Goal: Task Accomplishment & Management: Use online tool/utility

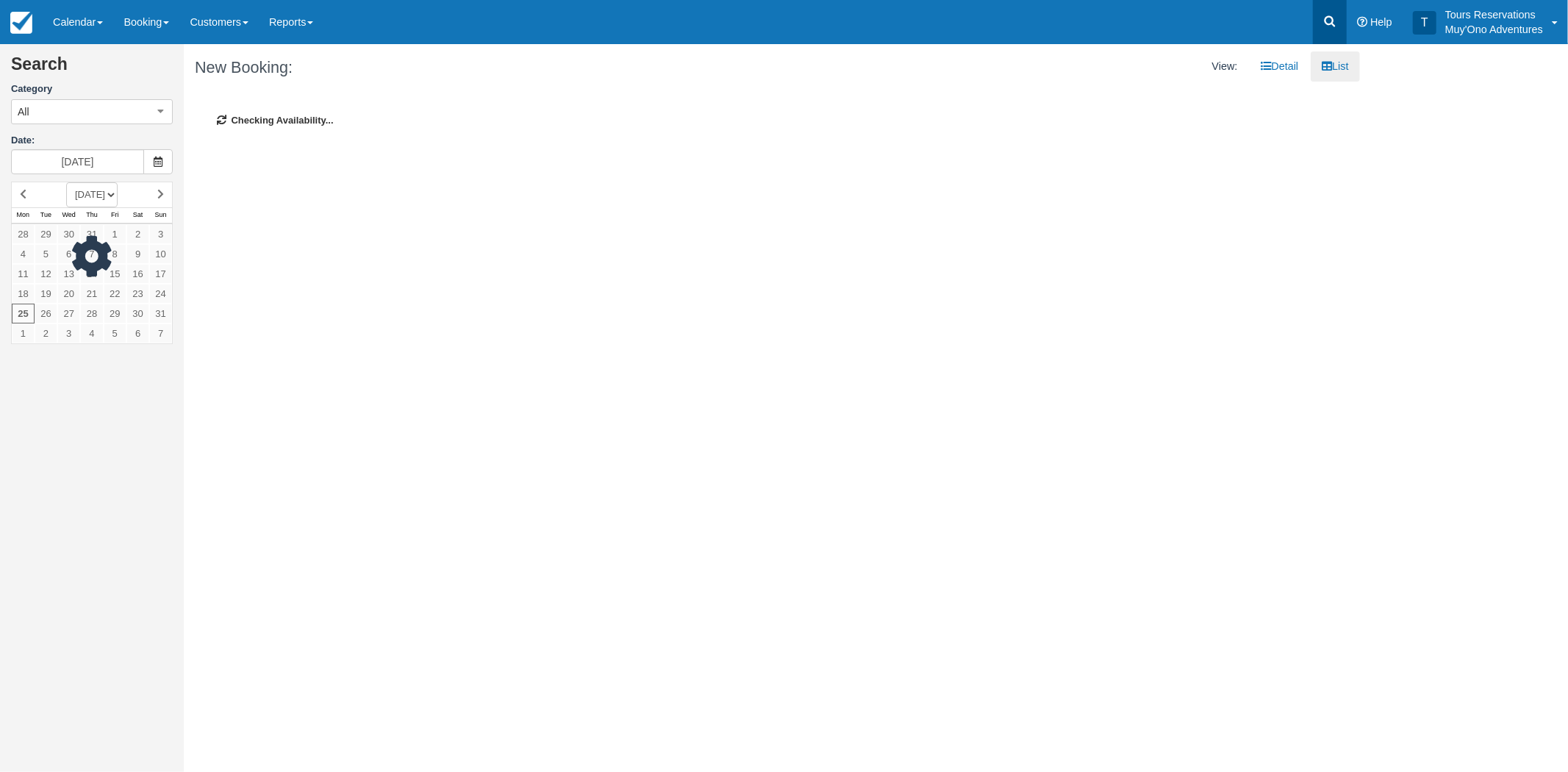
click at [1331, 24] on icon at bounding box center [1330, 22] width 11 height 11
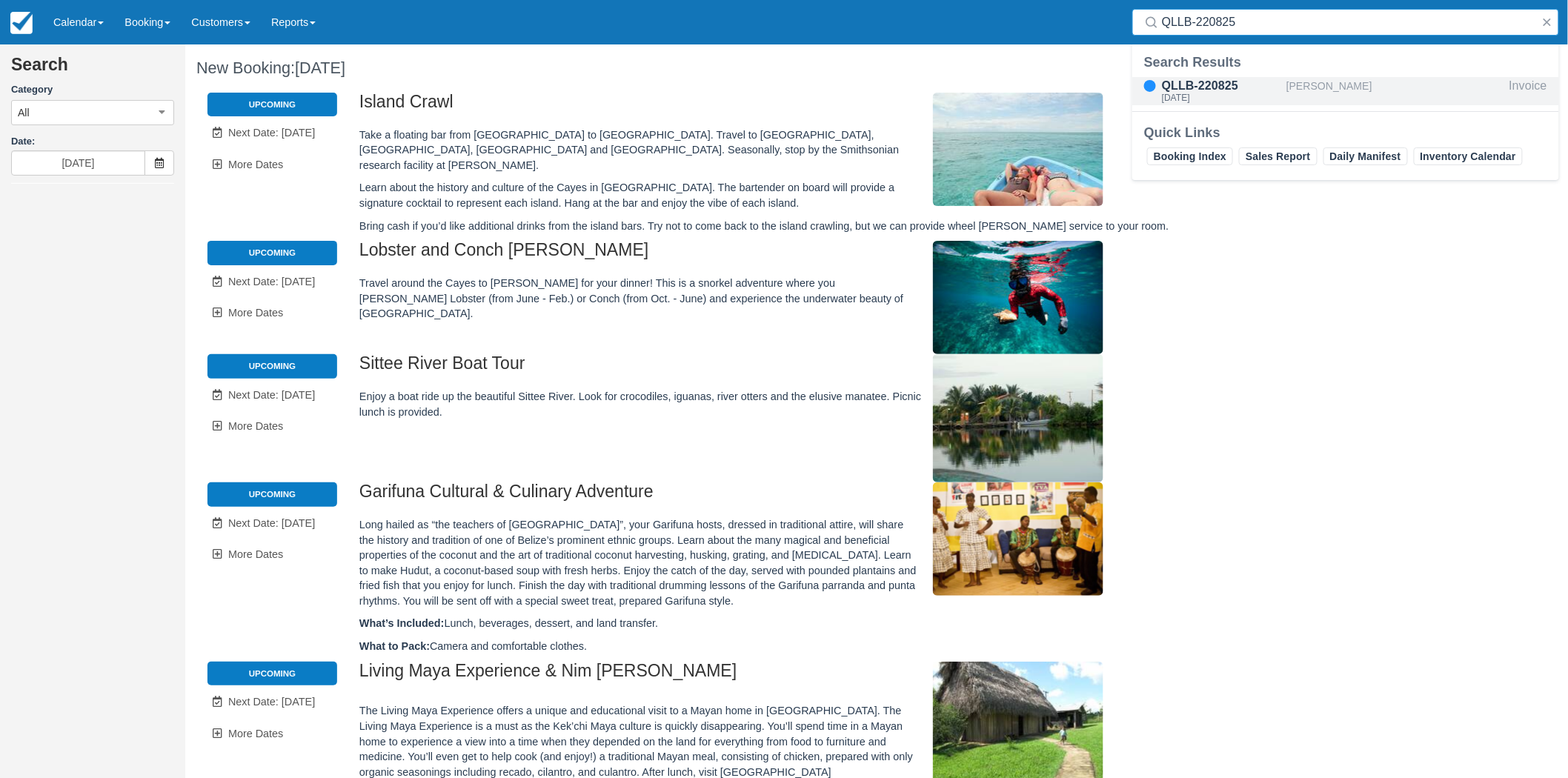
type input "QLLB-220825"
click at [1230, 89] on div "QLLB-220825" at bounding box center [1221, 86] width 118 height 18
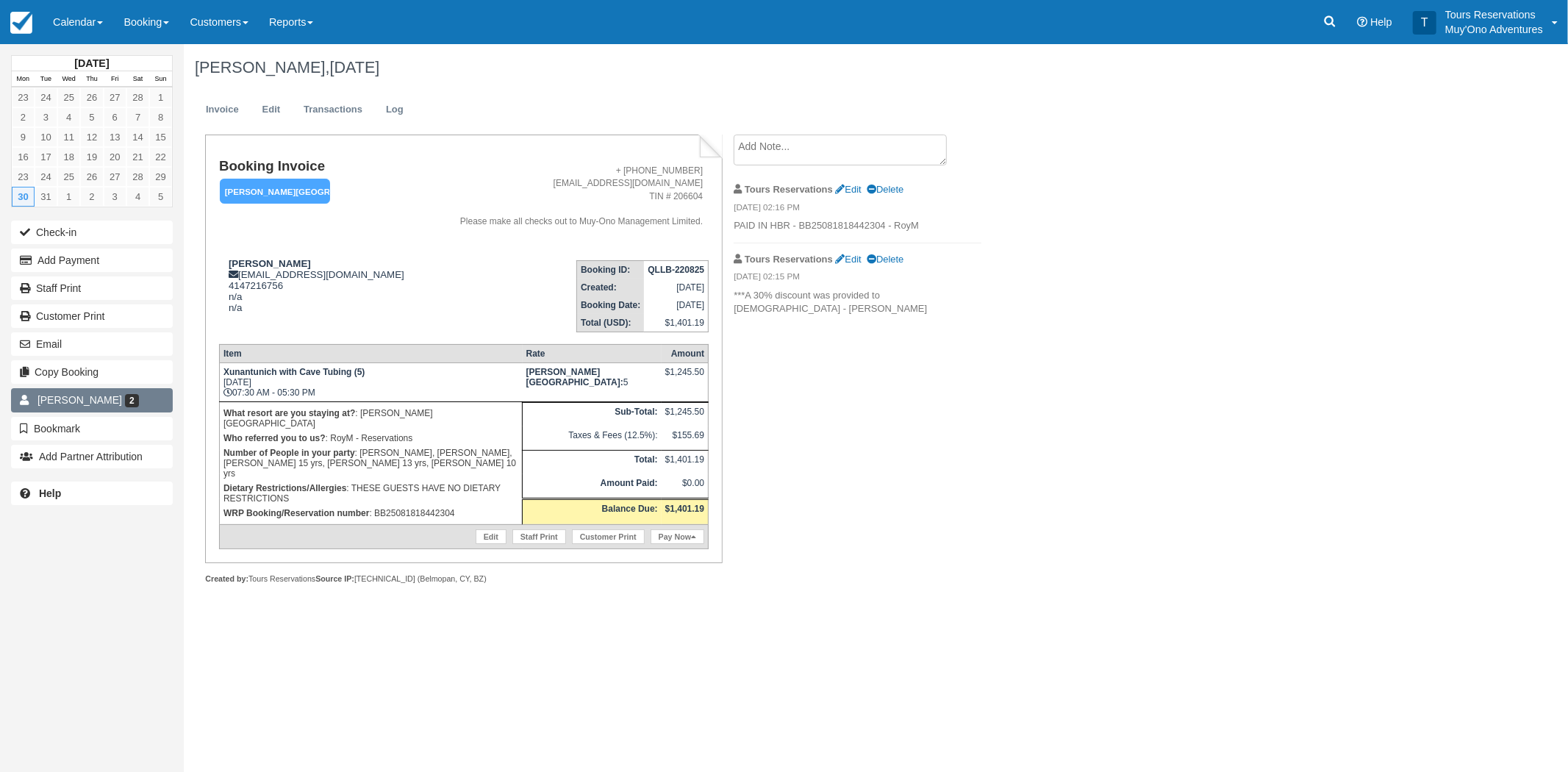
click at [57, 403] on span "[PERSON_NAME]" at bounding box center [80, 400] width 85 height 12
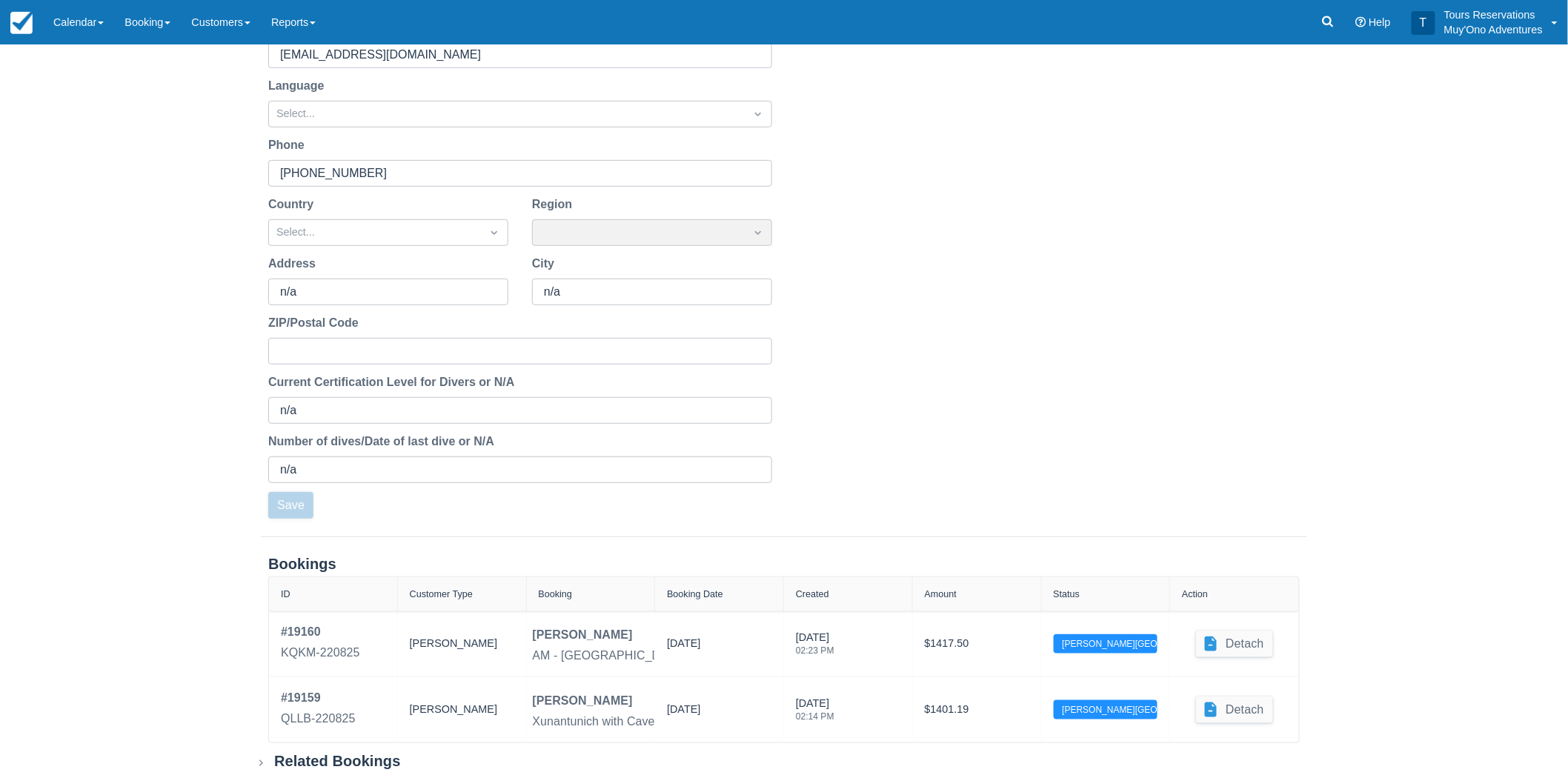
scroll to position [258, 0]
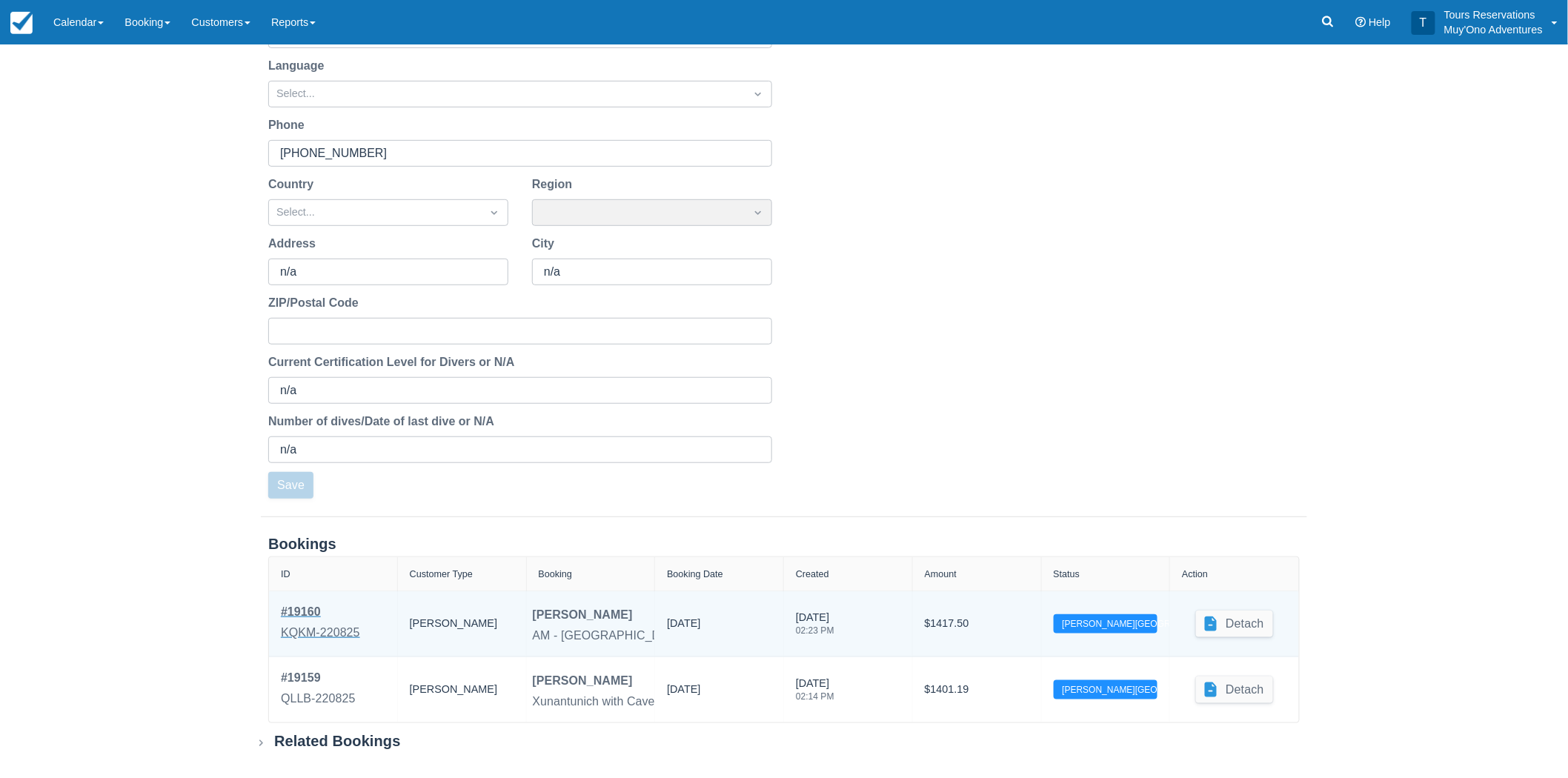
click at [339, 633] on div "KQKM-220825" at bounding box center [320, 633] width 79 height 18
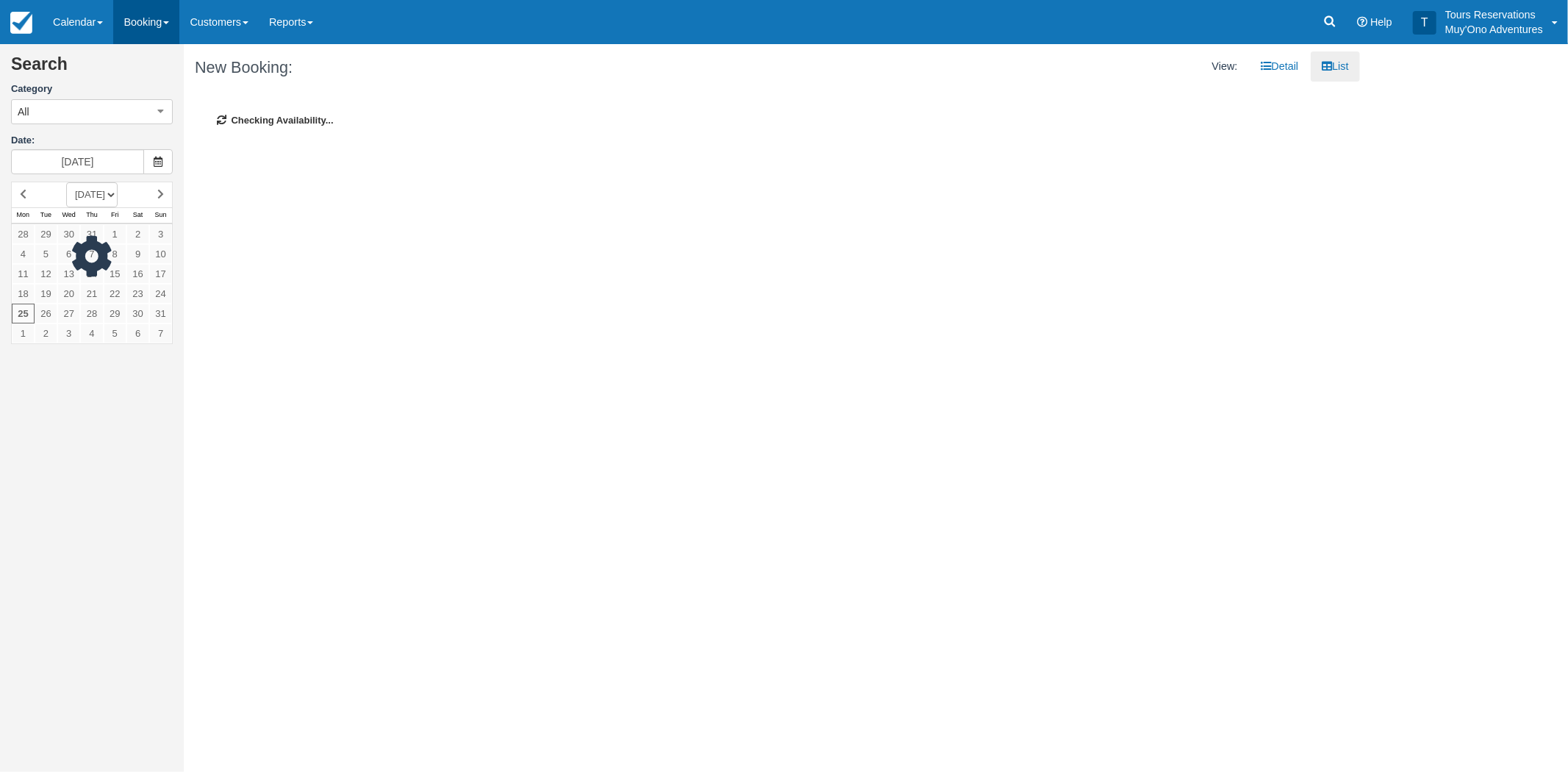
click at [145, 25] on link "Booking" at bounding box center [147, 22] width 66 height 44
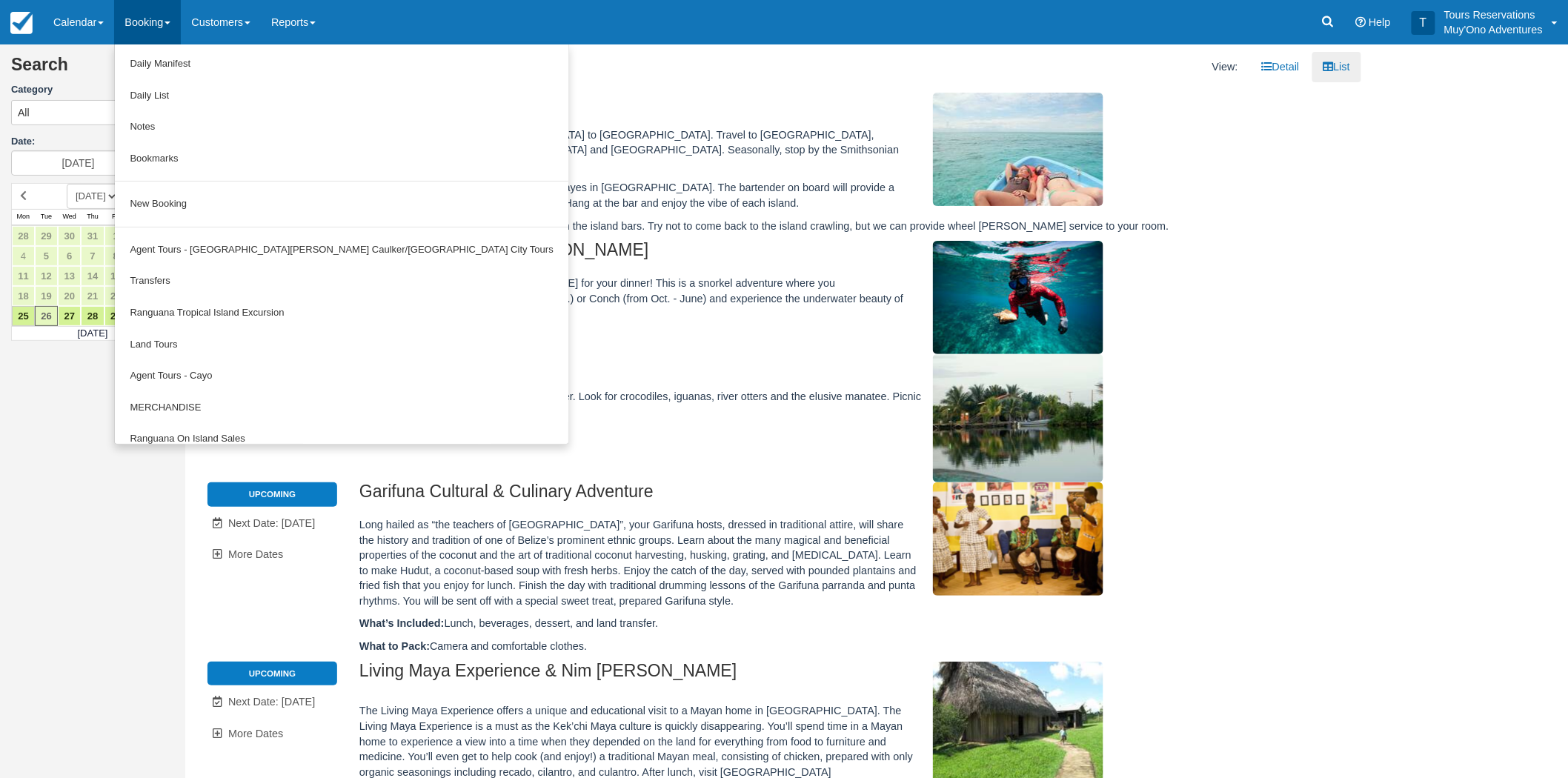
click at [519, 13] on div "Menu Calendar Booking Customer Inventory Booking Daily Manifest Daily List Note…" at bounding box center [784, 22] width 1568 height 44
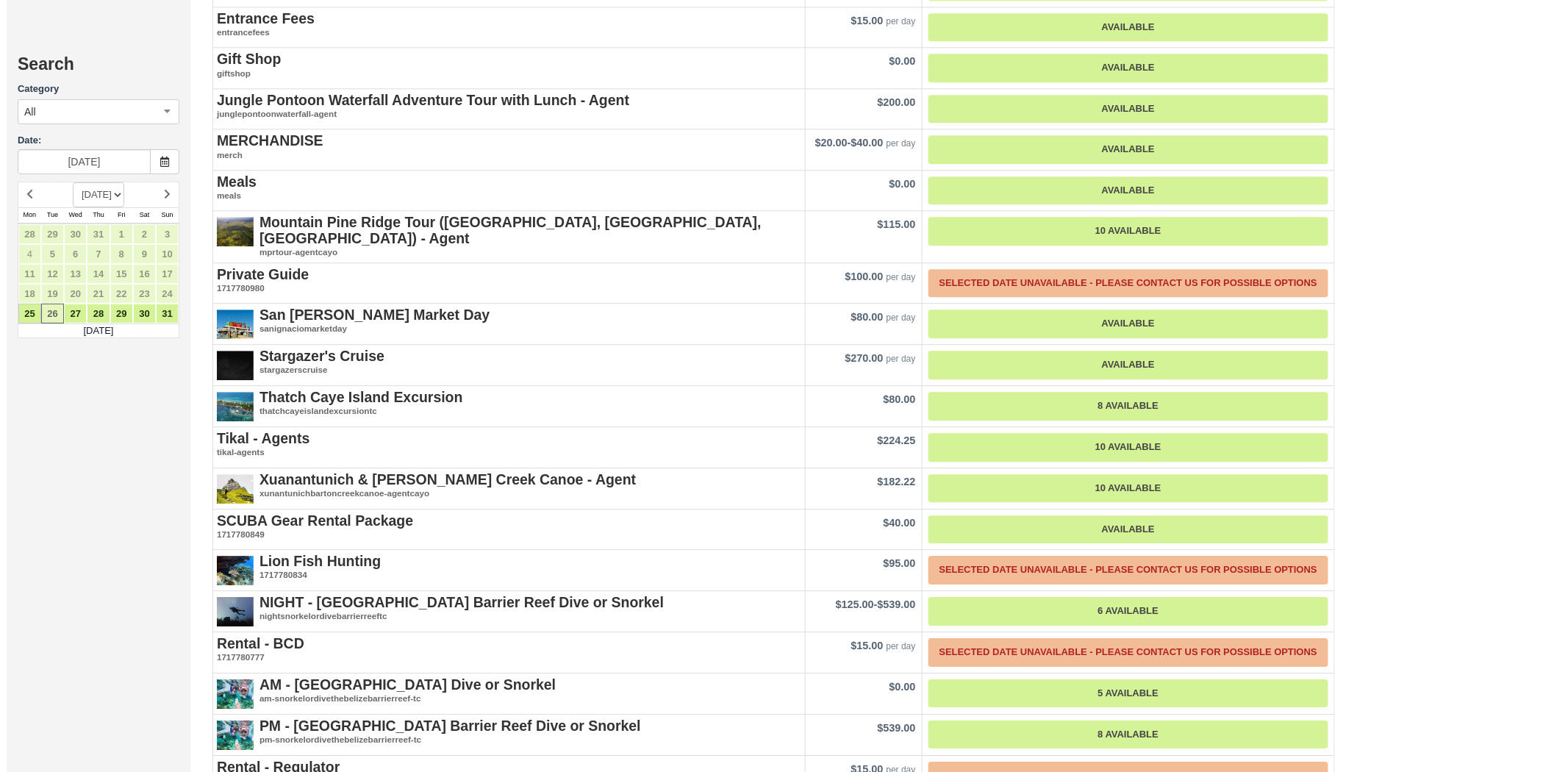
scroll to position [1716, 0]
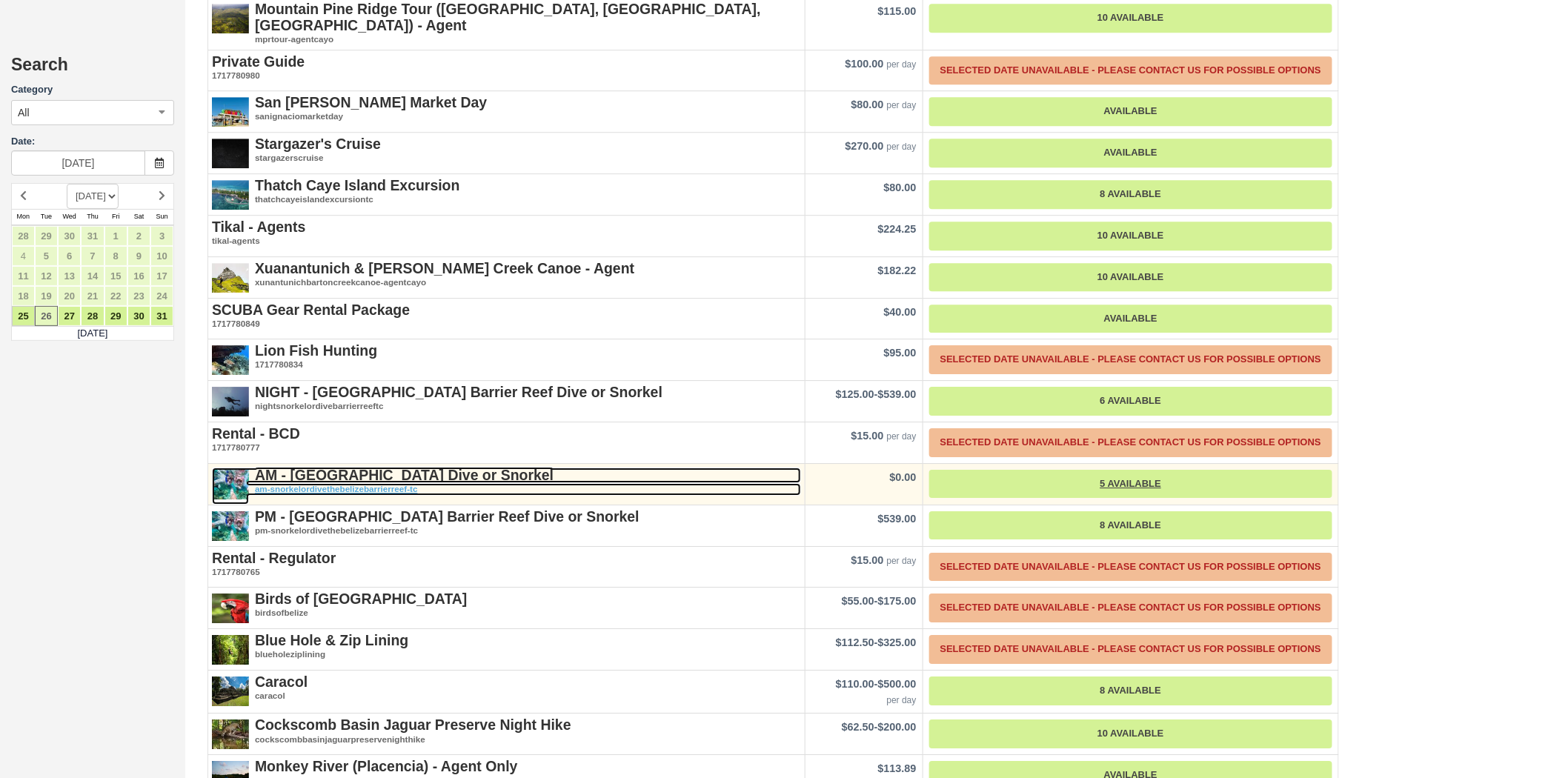
click at [373, 467] on strong "AM - Belize Barrier Reef Dive or Snorkel" at bounding box center [404, 475] width 299 height 16
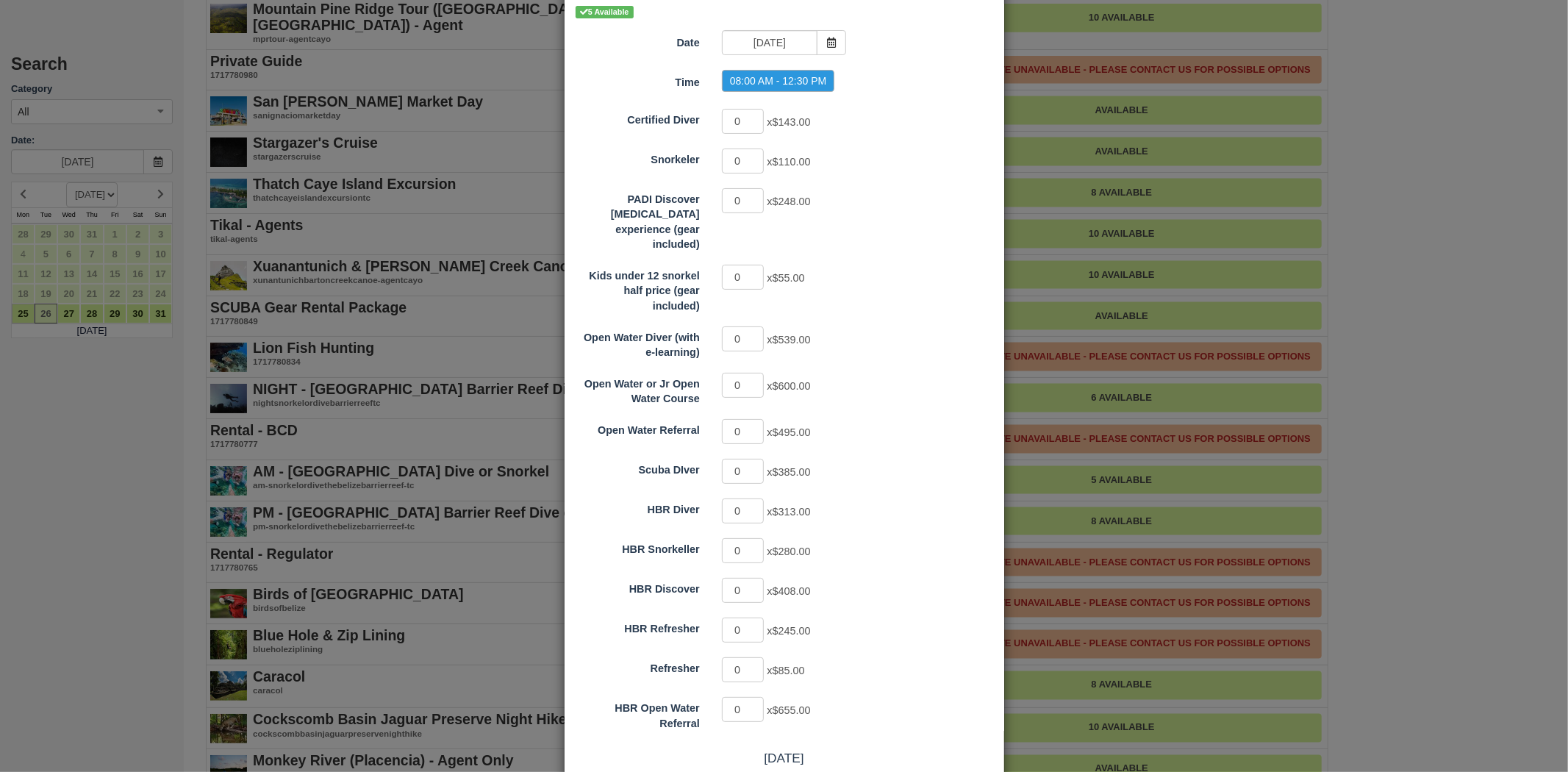
scroll to position [156, 0]
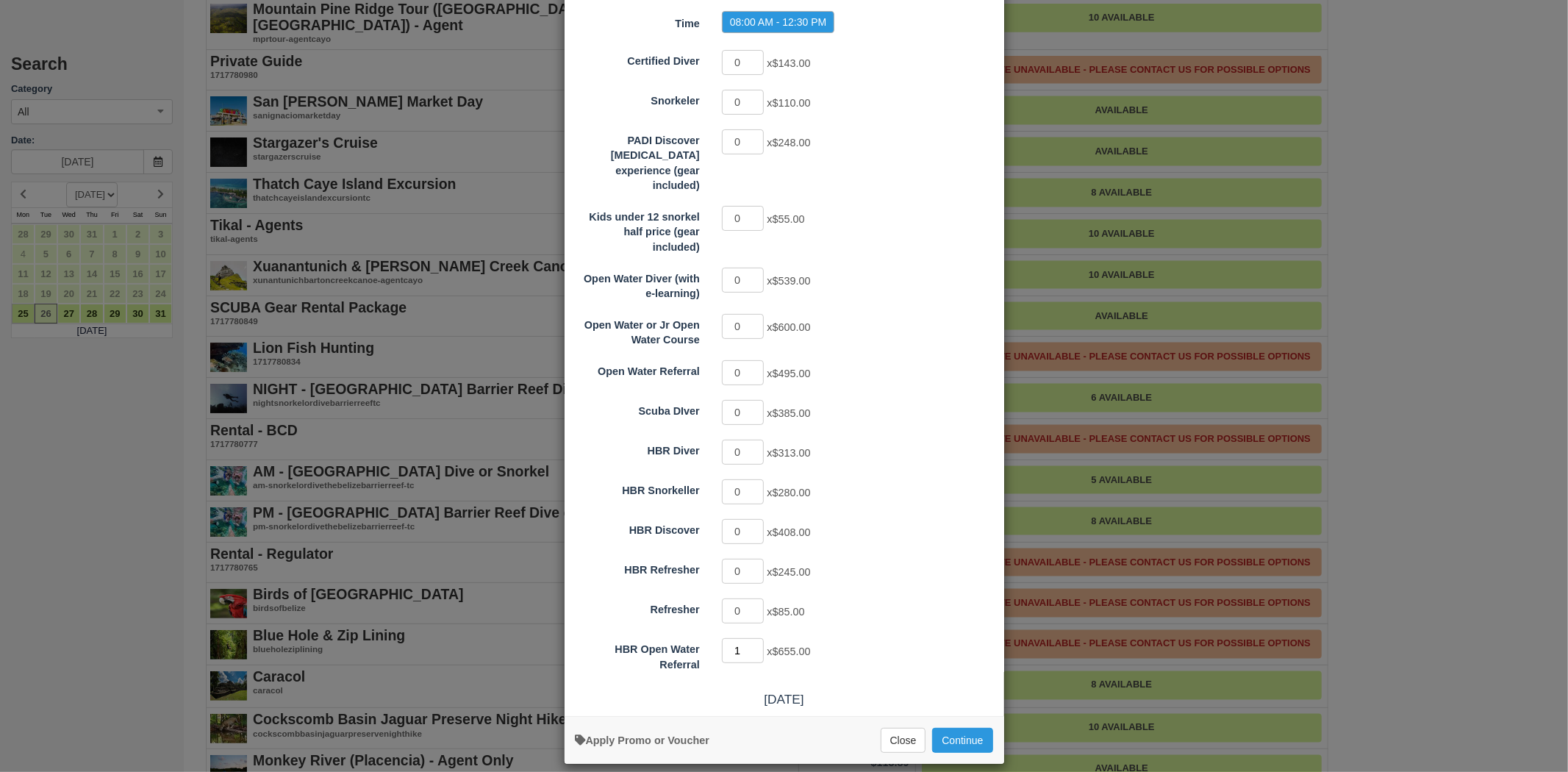
type input "1"
click at [753, 638] on input "1" at bounding box center [743, 651] width 42 height 25
click at [961, 728] on button "Continue" at bounding box center [962, 740] width 60 height 25
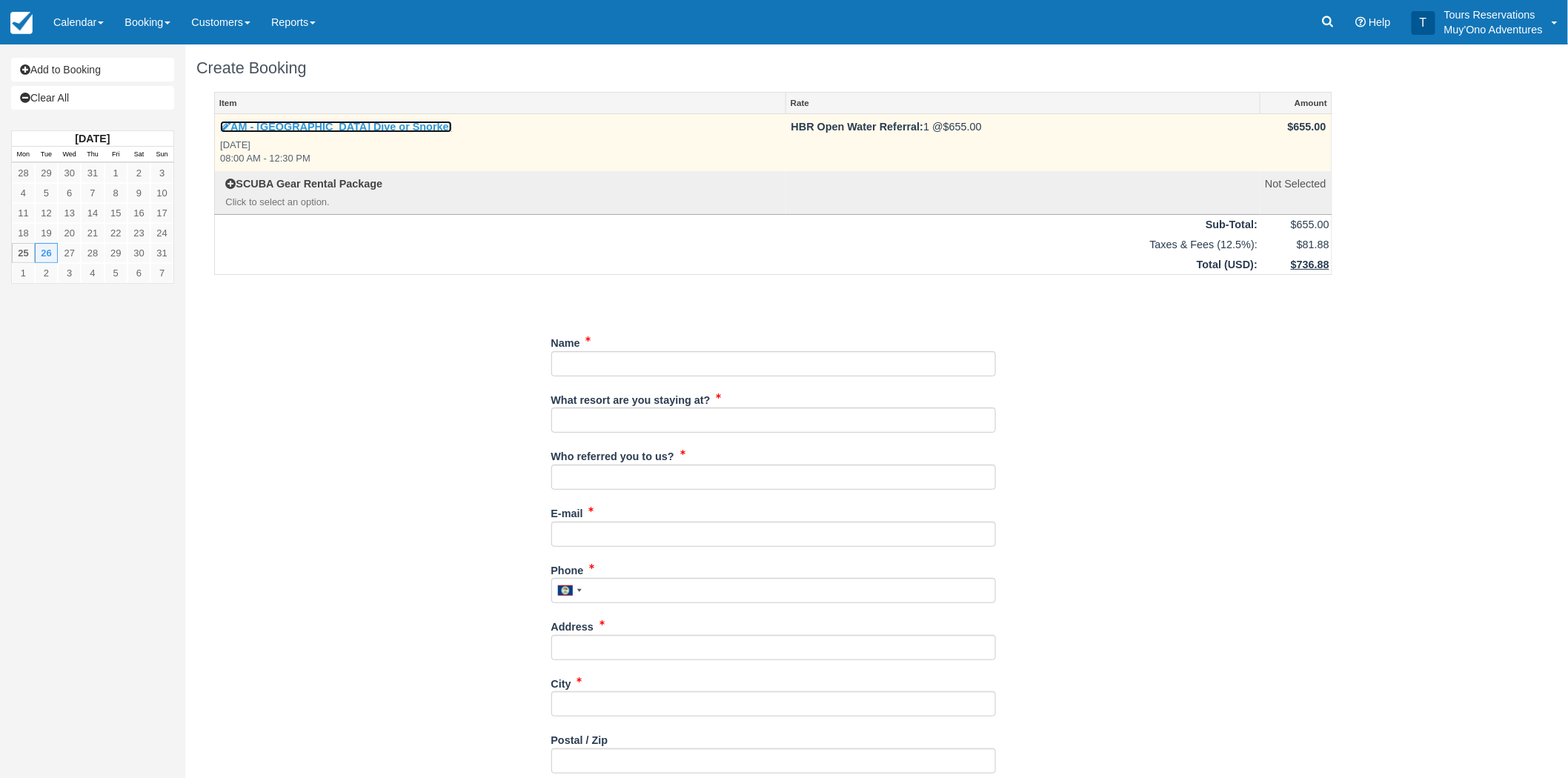
click at [331, 127] on link "AM - [GEOGRAPHIC_DATA] Dive or Snorkel" at bounding box center [336, 126] width 232 height 12
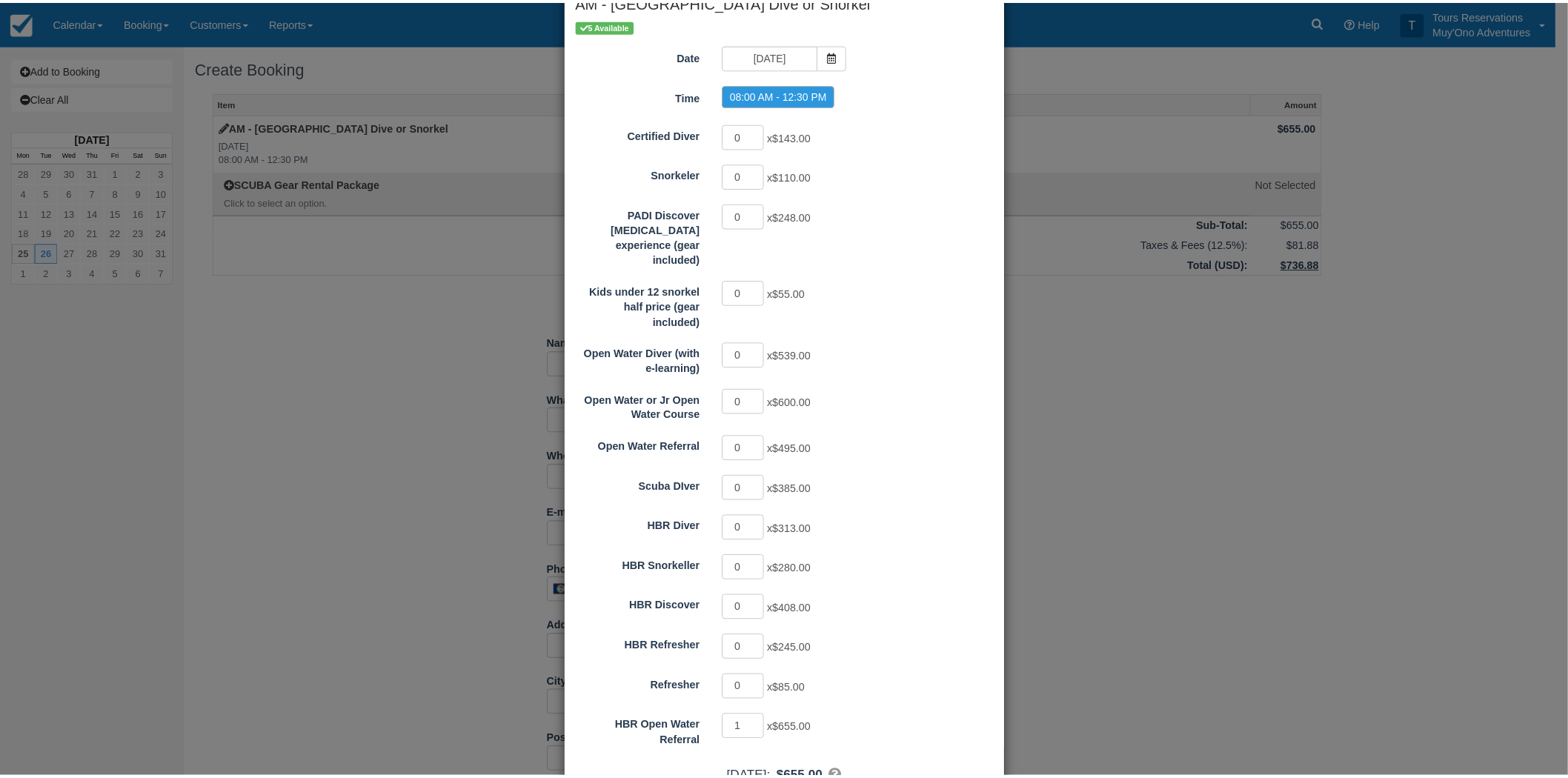
scroll to position [157, 0]
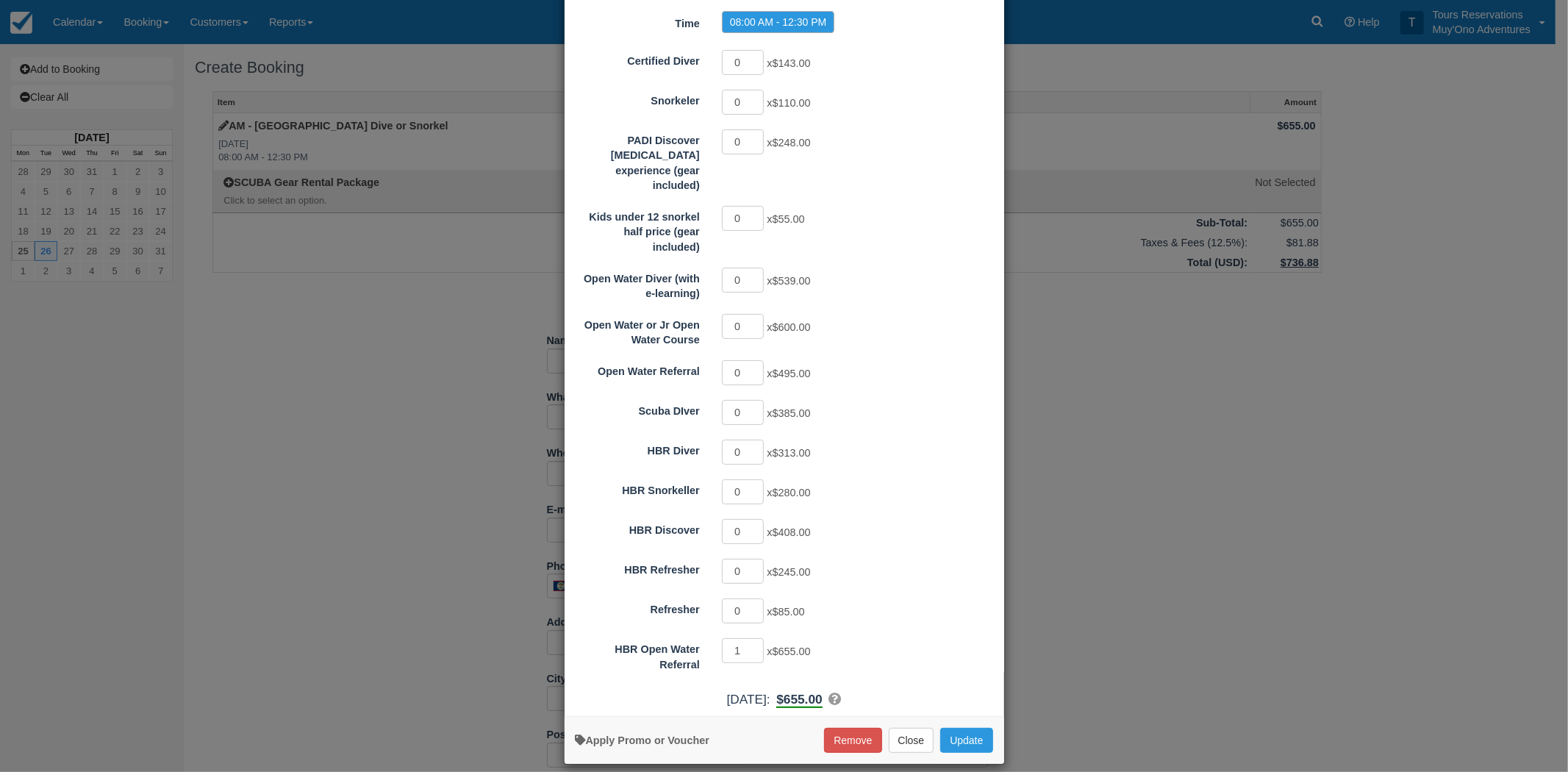
click at [1169, 96] on div "Details Availability Photos Map Book Now AM - [GEOGRAPHIC_DATA] Dive or Snorkel…" at bounding box center [784, 386] width 1568 height 772
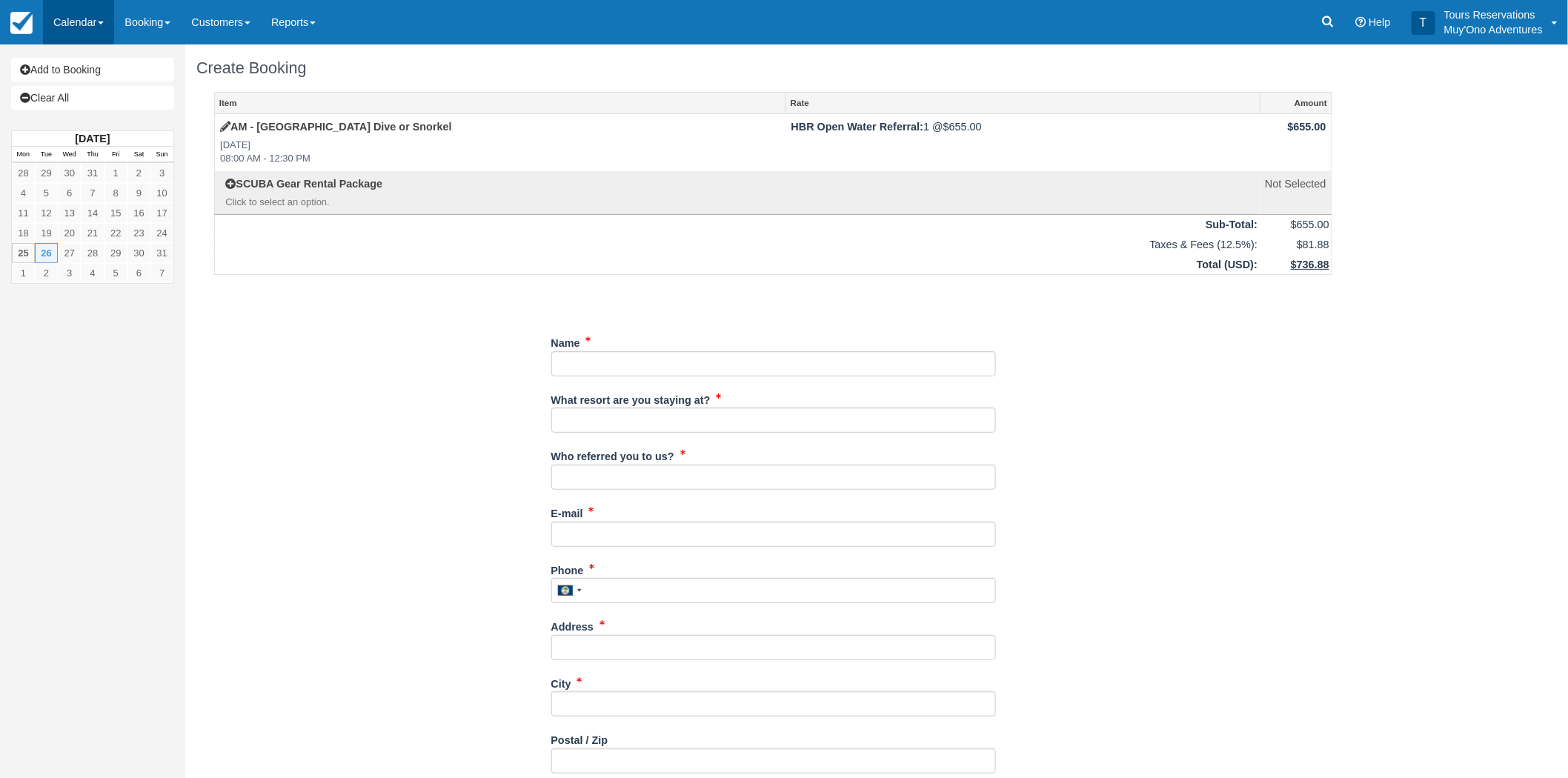
click at [89, 24] on link "Calendar" at bounding box center [78, 22] width 71 height 44
click at [79, 58] on link "Booking" at bounding box center [102, 64] width 117 height 32
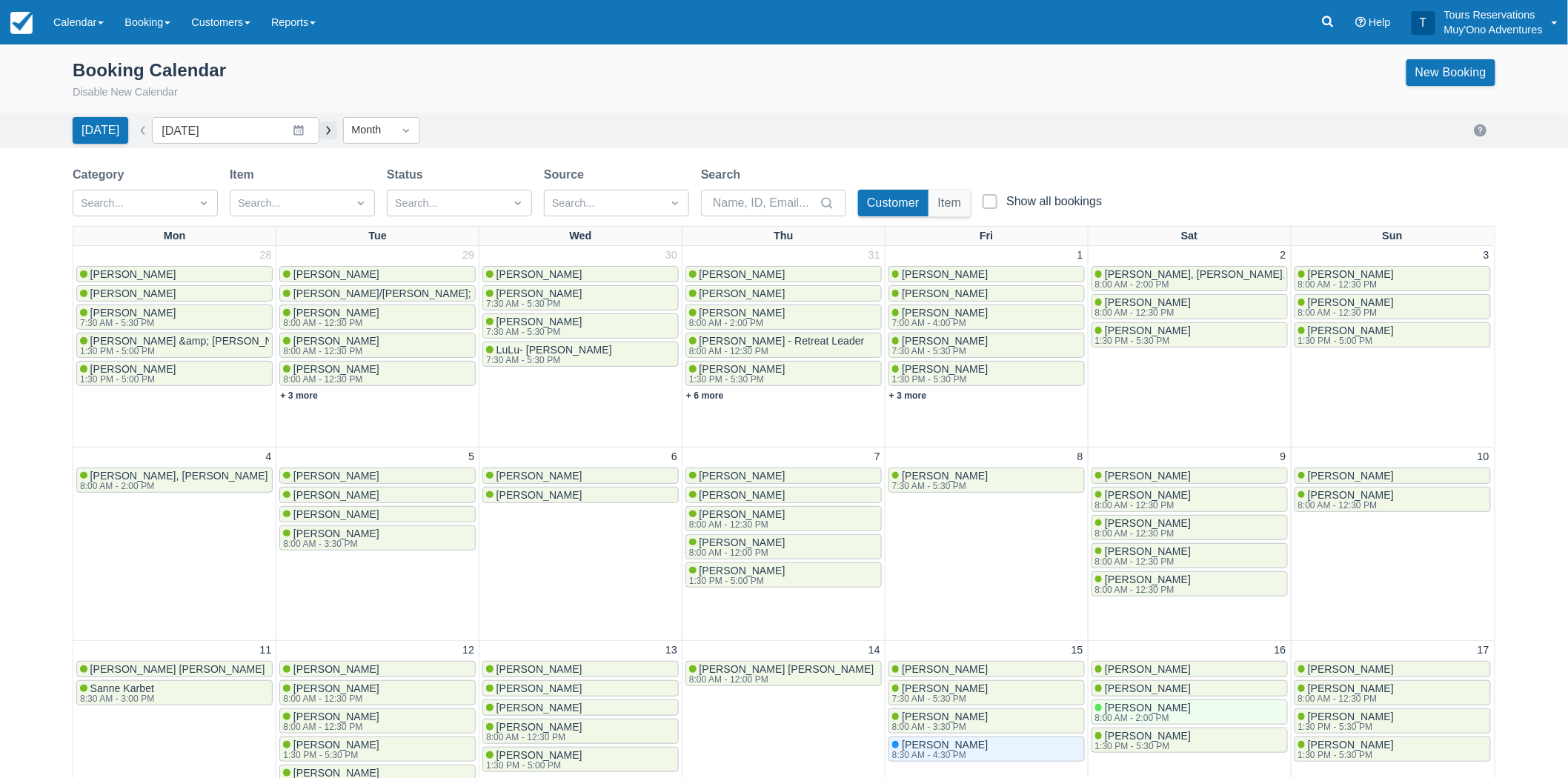
click at [320, 127] on button "button" at bounding box center [328, 130] width 18 height 18
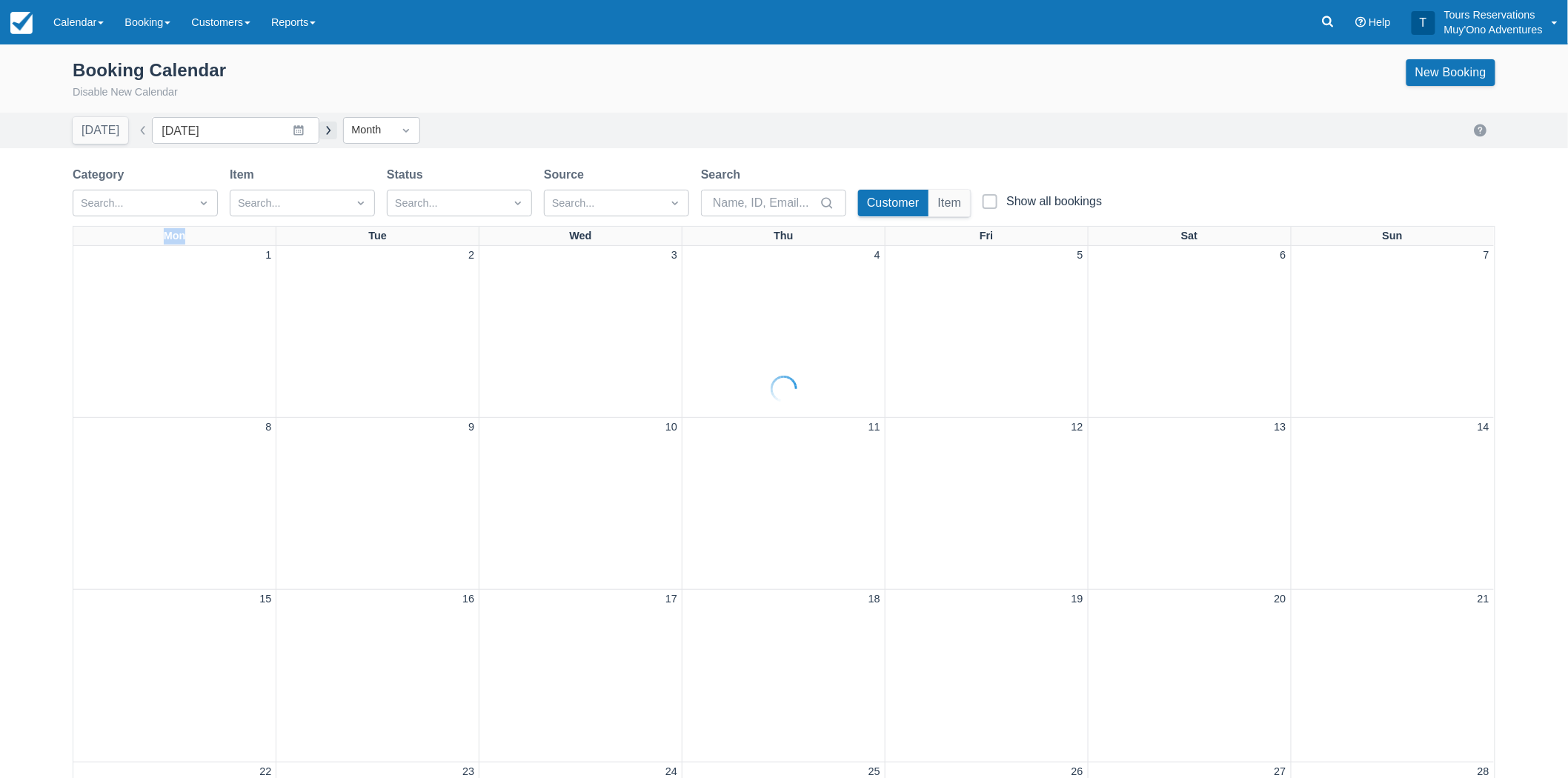
click at [319, 127] on div at bounding box center [784, 389] width 1568 height 778
click at [320, 127] on button "button" at bounding box center [328, 130] width 18 height 18
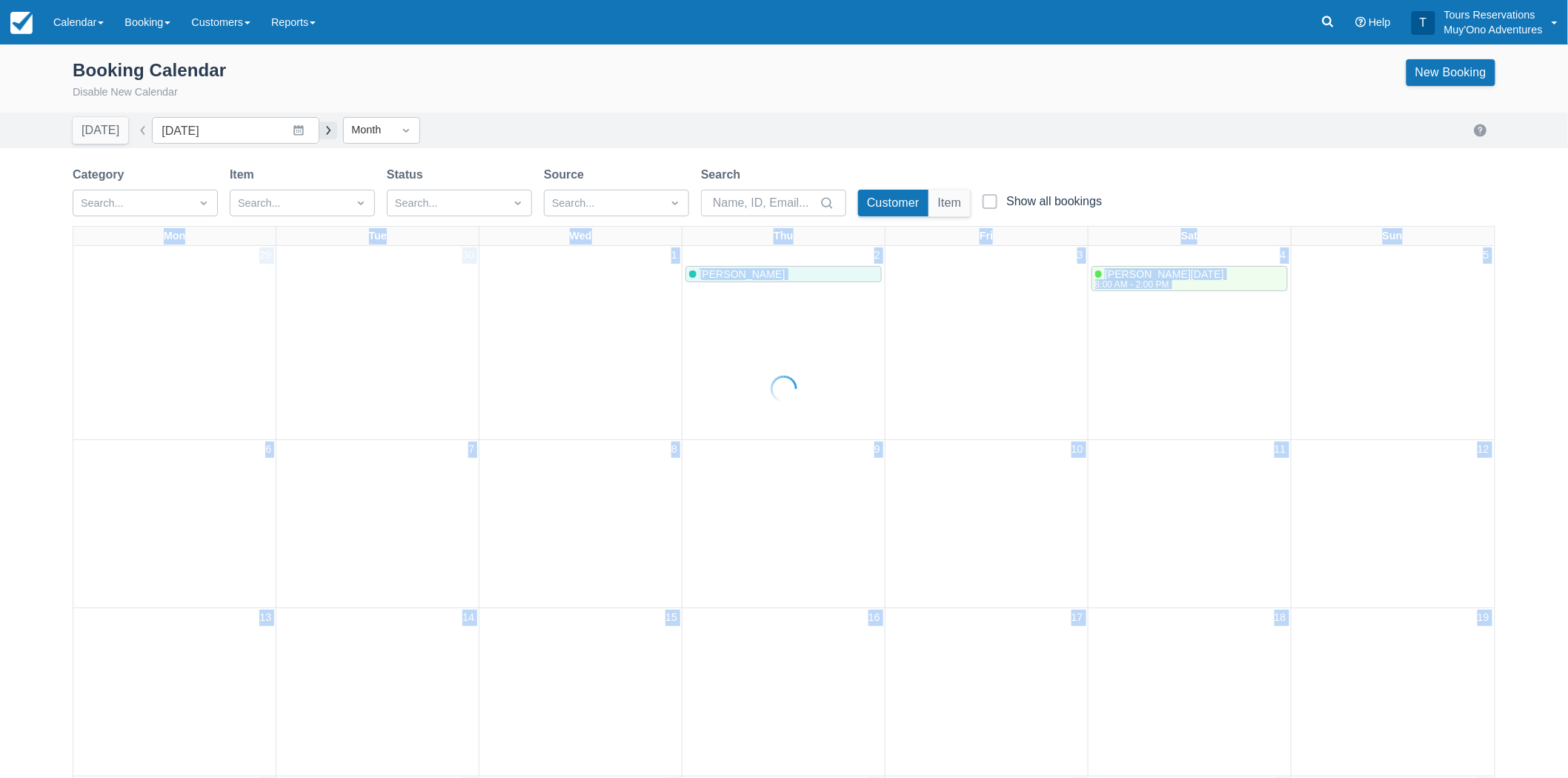
click at [319, 127] on div at bounding box center [784, 389] width 1568 height 778
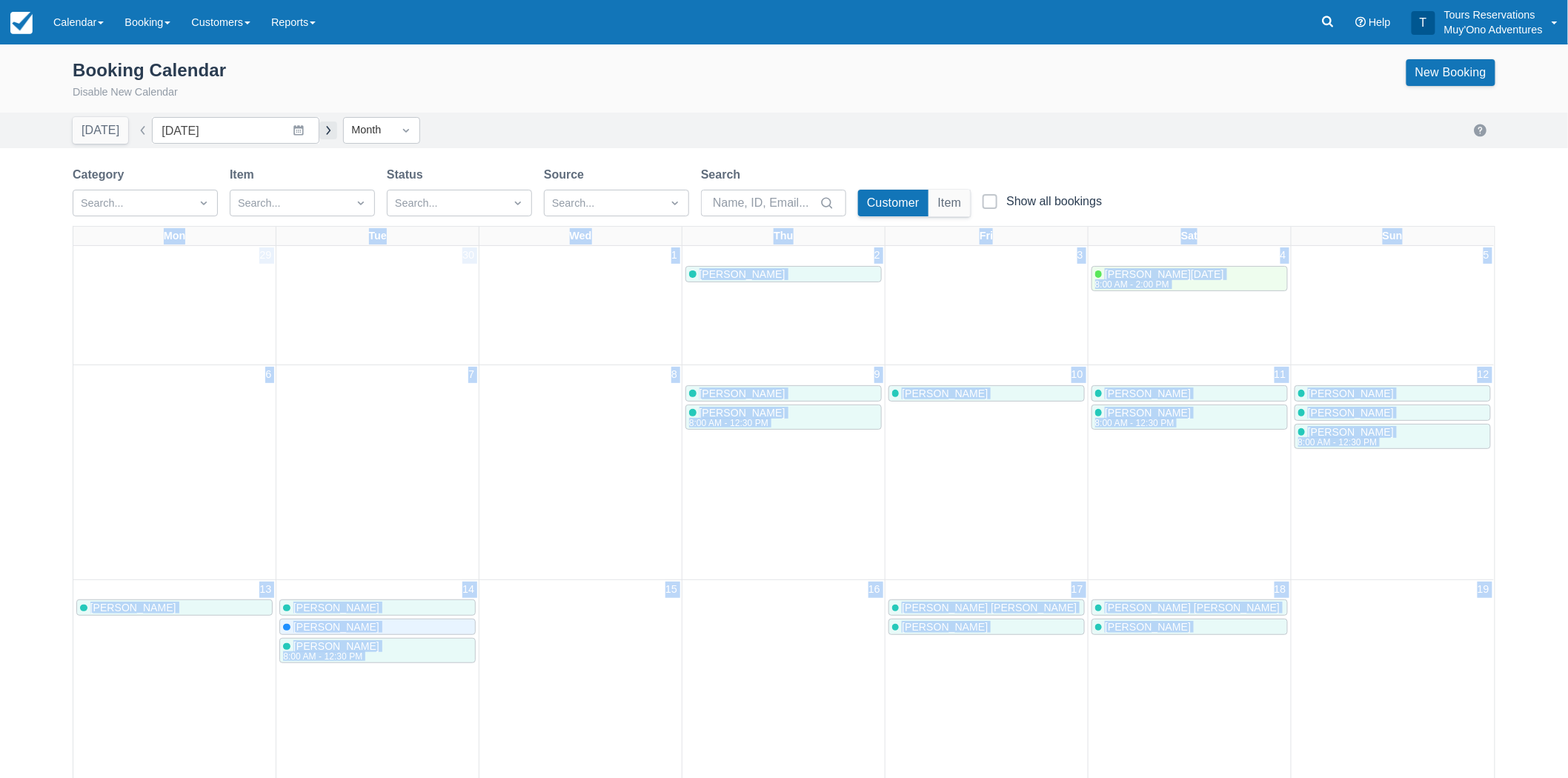
click at [320, 127] on button "button" at bounding box center [328, 130] width 18 height 18
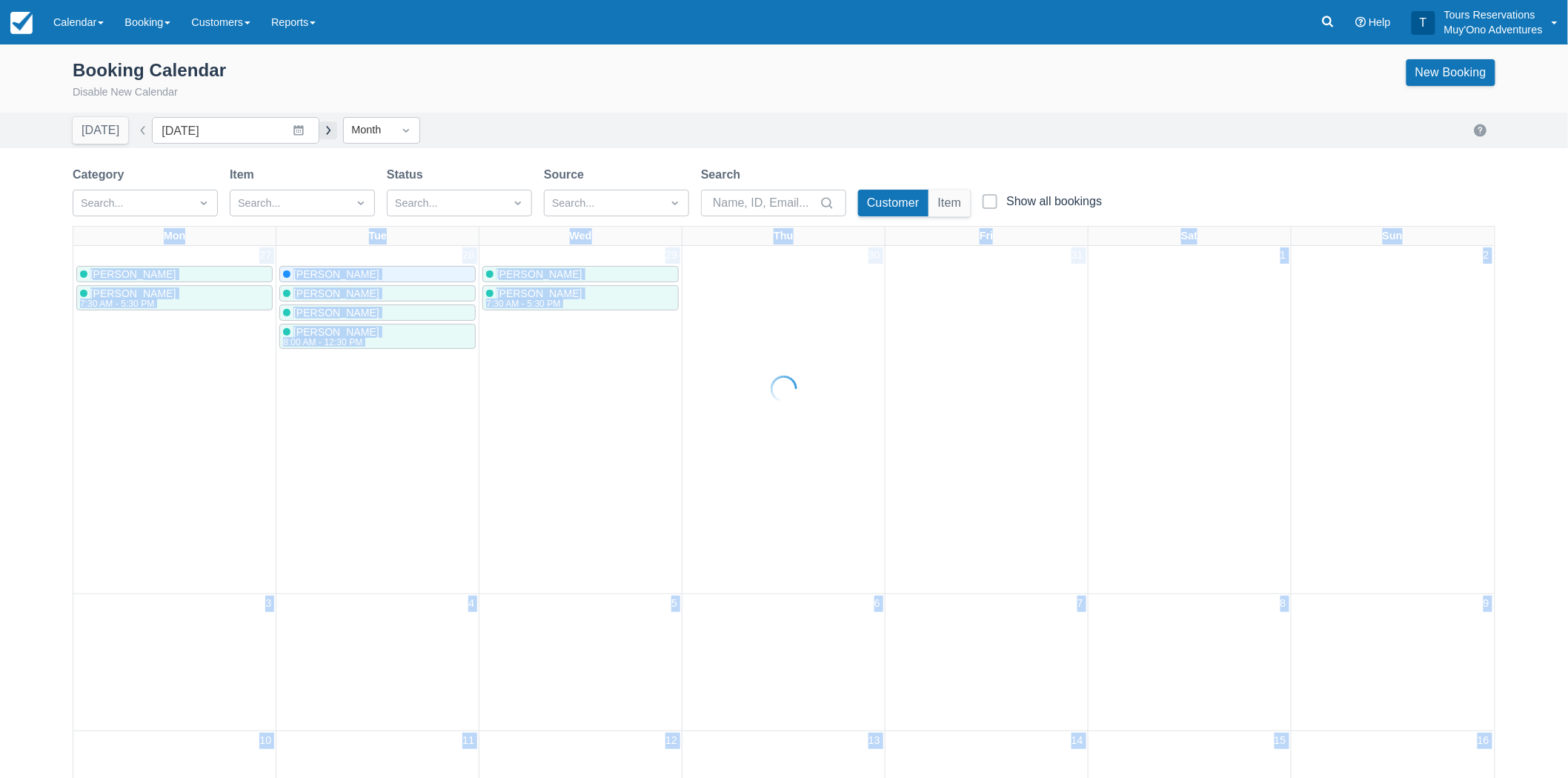
click at [320, 127] on button "button" at bounding box center [328, 130] width 18 height 18
type input "December 2025"
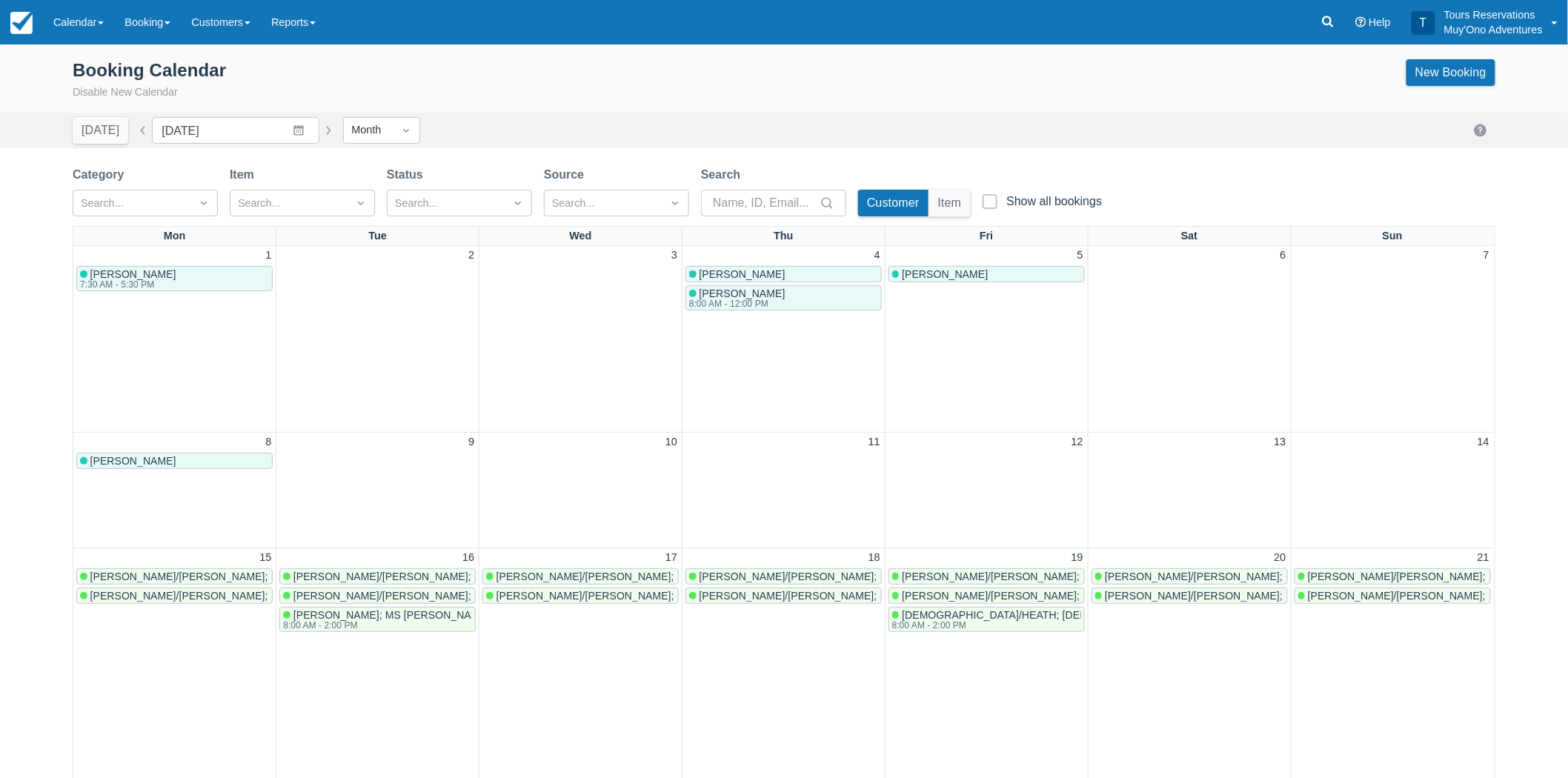
click at [576, 78] on div "Booking Calendar Disable New Calendar New Booking" at bounding box center [783, 79] width 1423 height 41
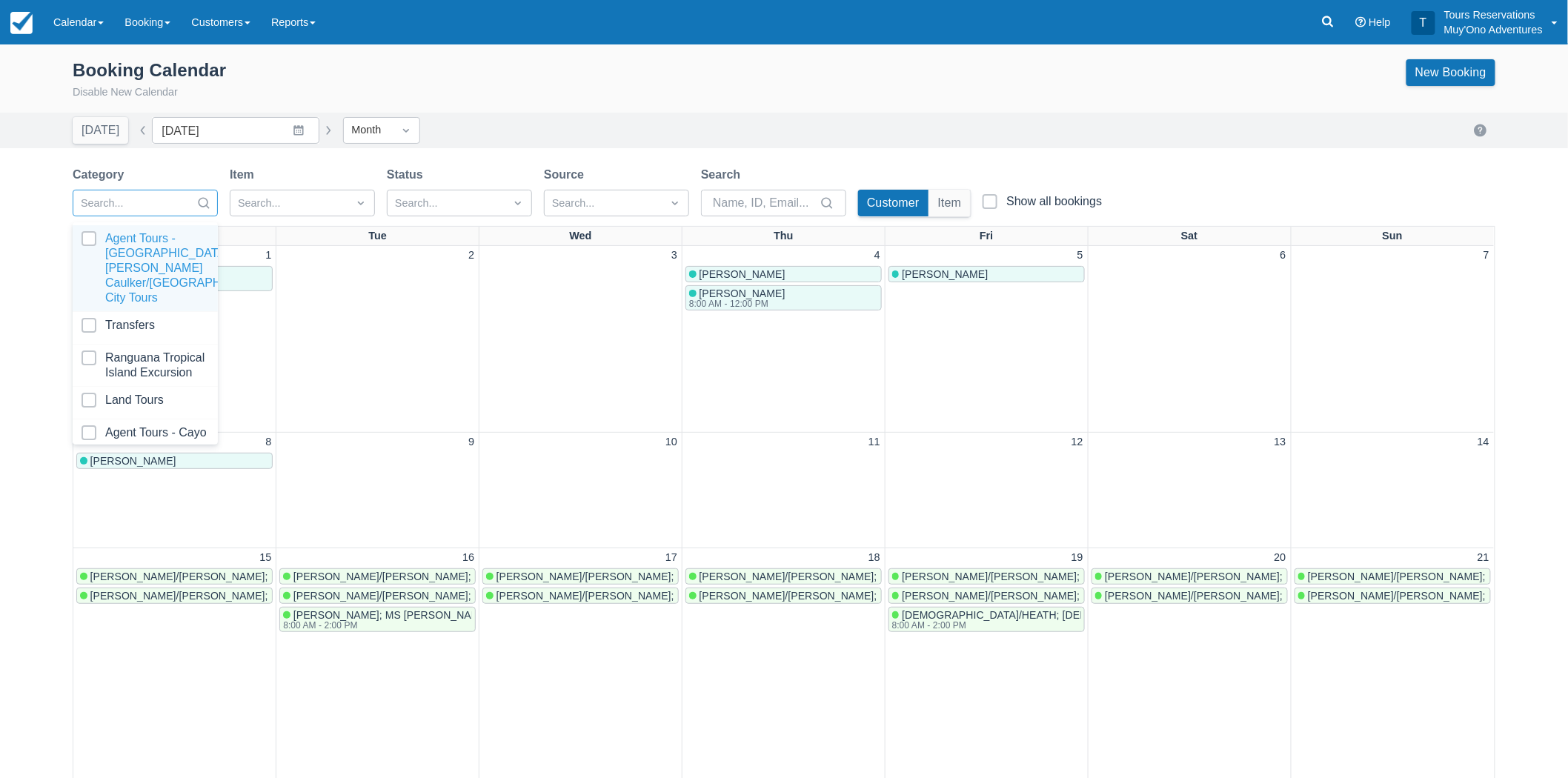
click at [175, 197] on div at bounding box center [131, 204] width 102 height 19
click at [114, 406] on div at bounding box center [145, 421] width 128 height 30
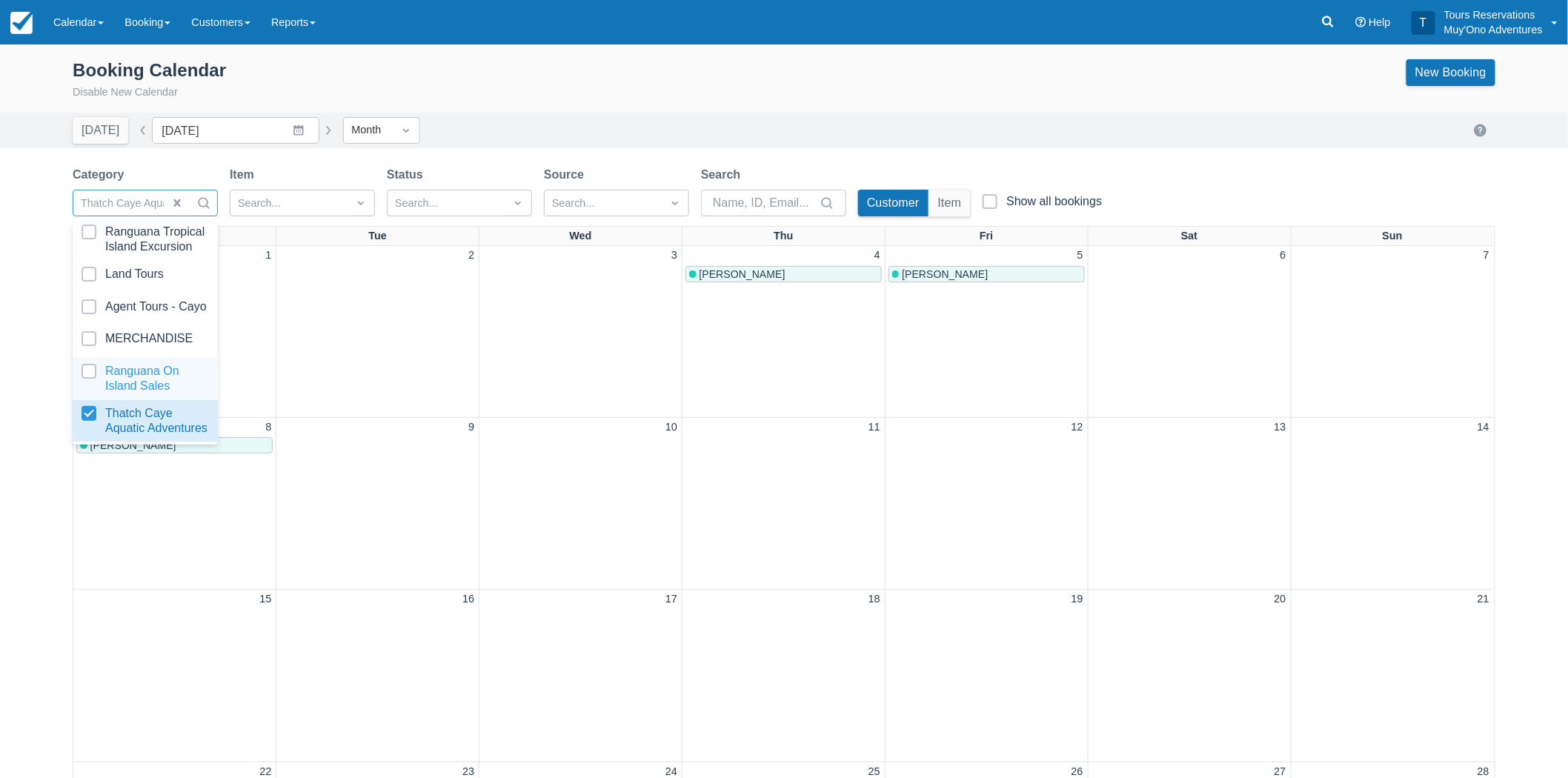
click at [516, 94] on div "Booking Calendar Disable New Calendar New Booking" at bounding box center [783, 79] width 1423 height 41
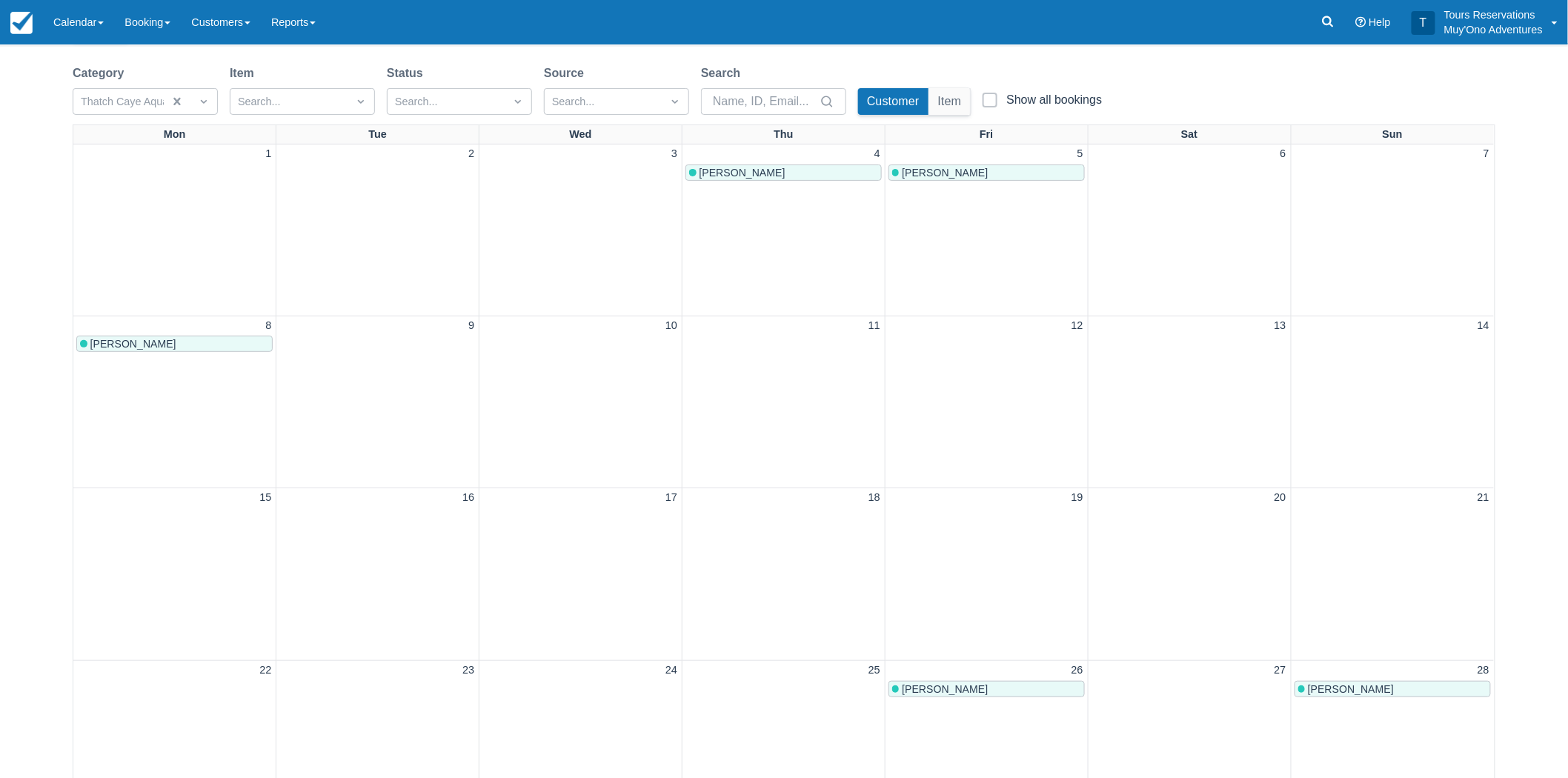
scroll to position [329, 0]
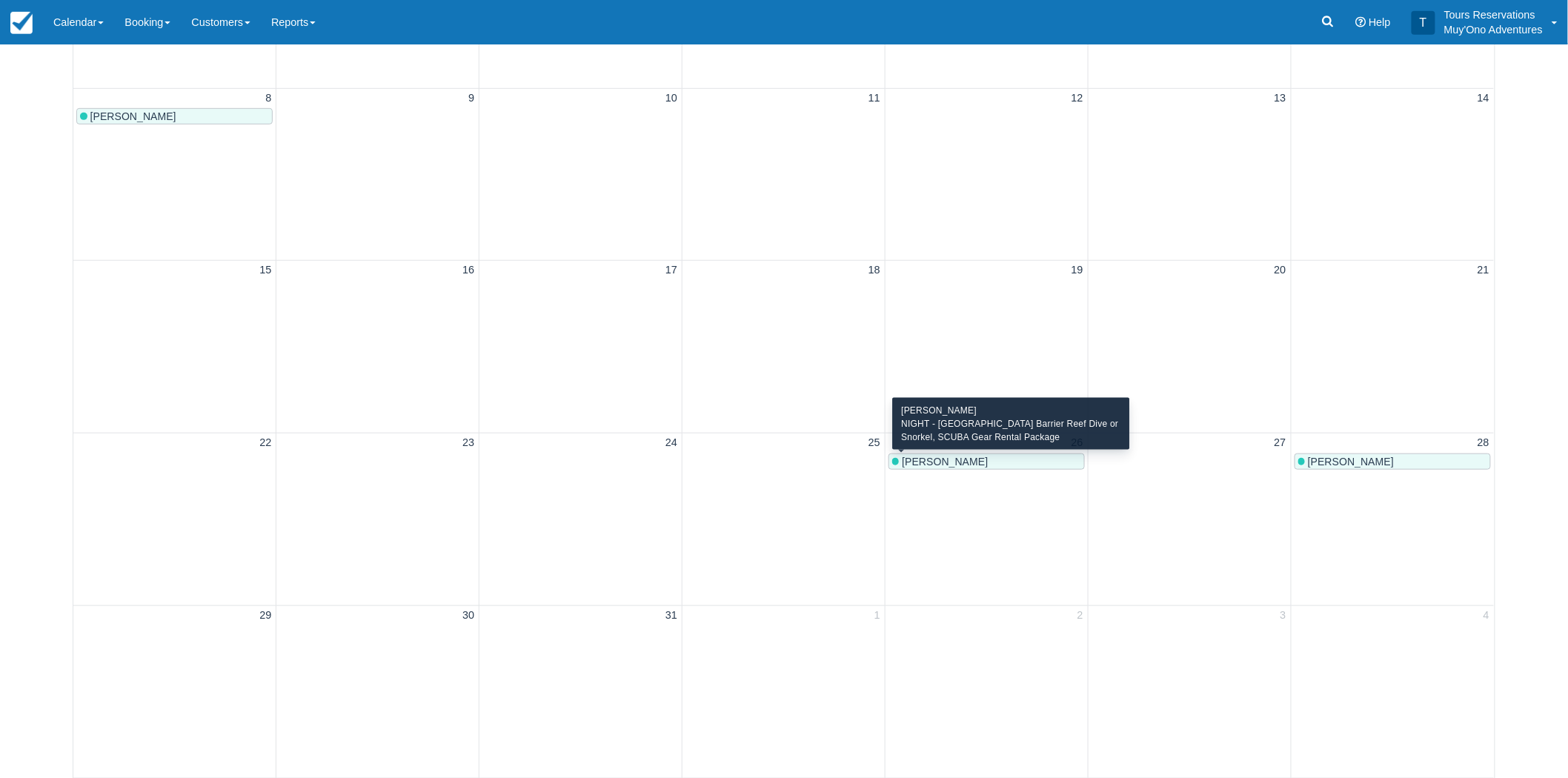
click at [965, 462] on div "Jill Oyer" at bounding box center [986, 461] width 189 height 12
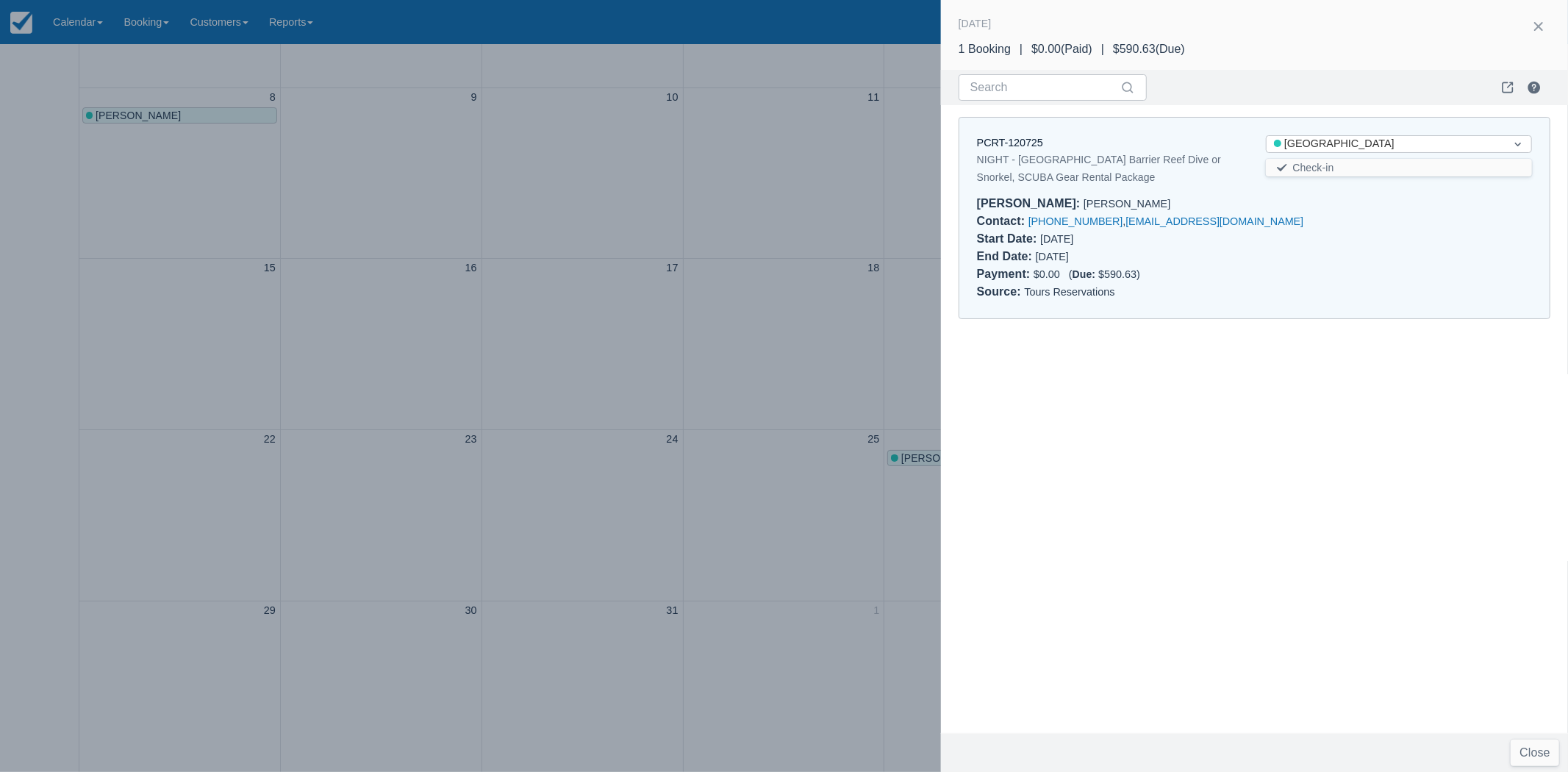
click at [861, 222] on div at bounding box center [784, 386] width 1568 height 772
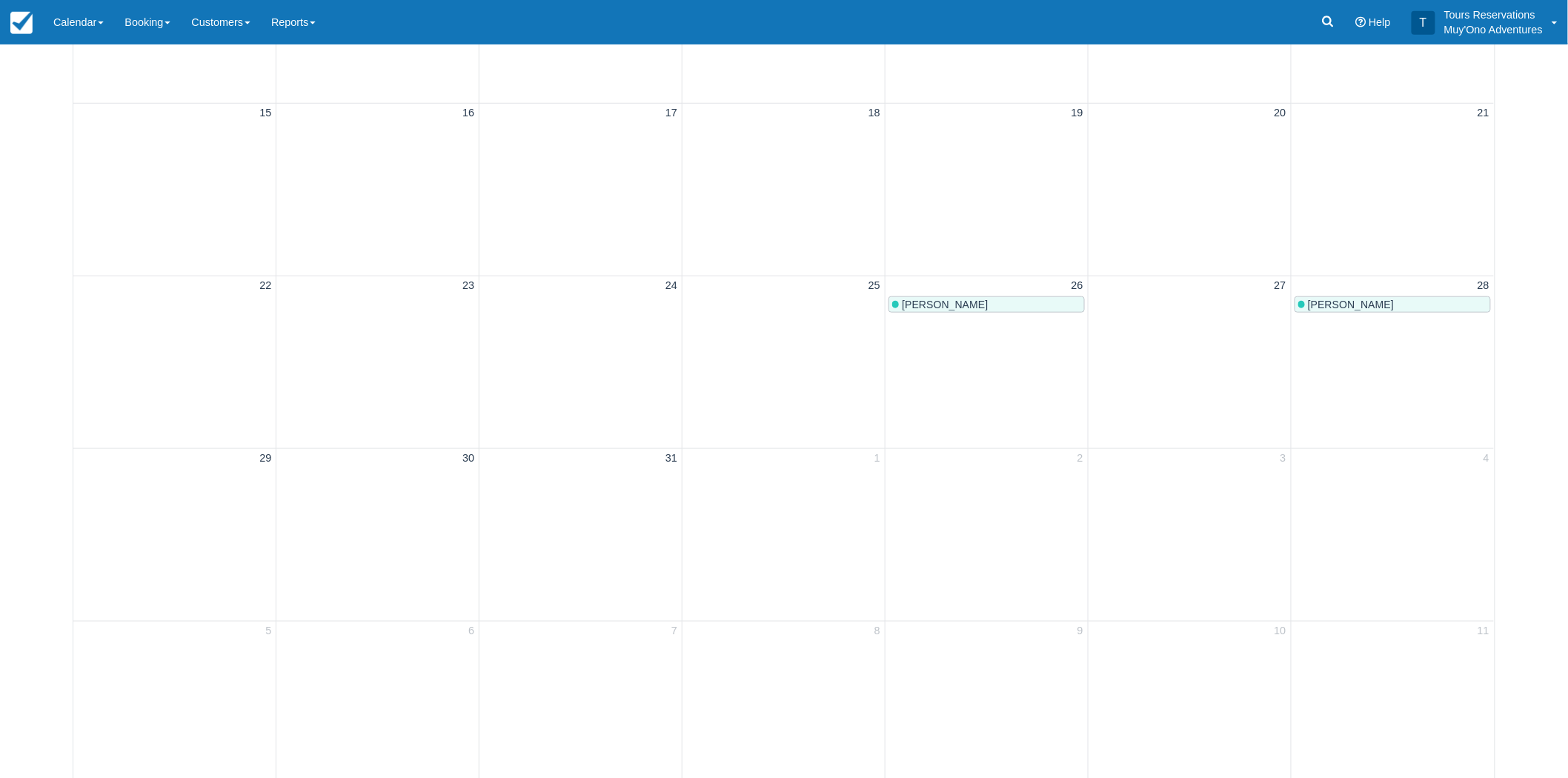
scroll to position [494, 0]
